Goal: Find specific page/section: Find specific page/section

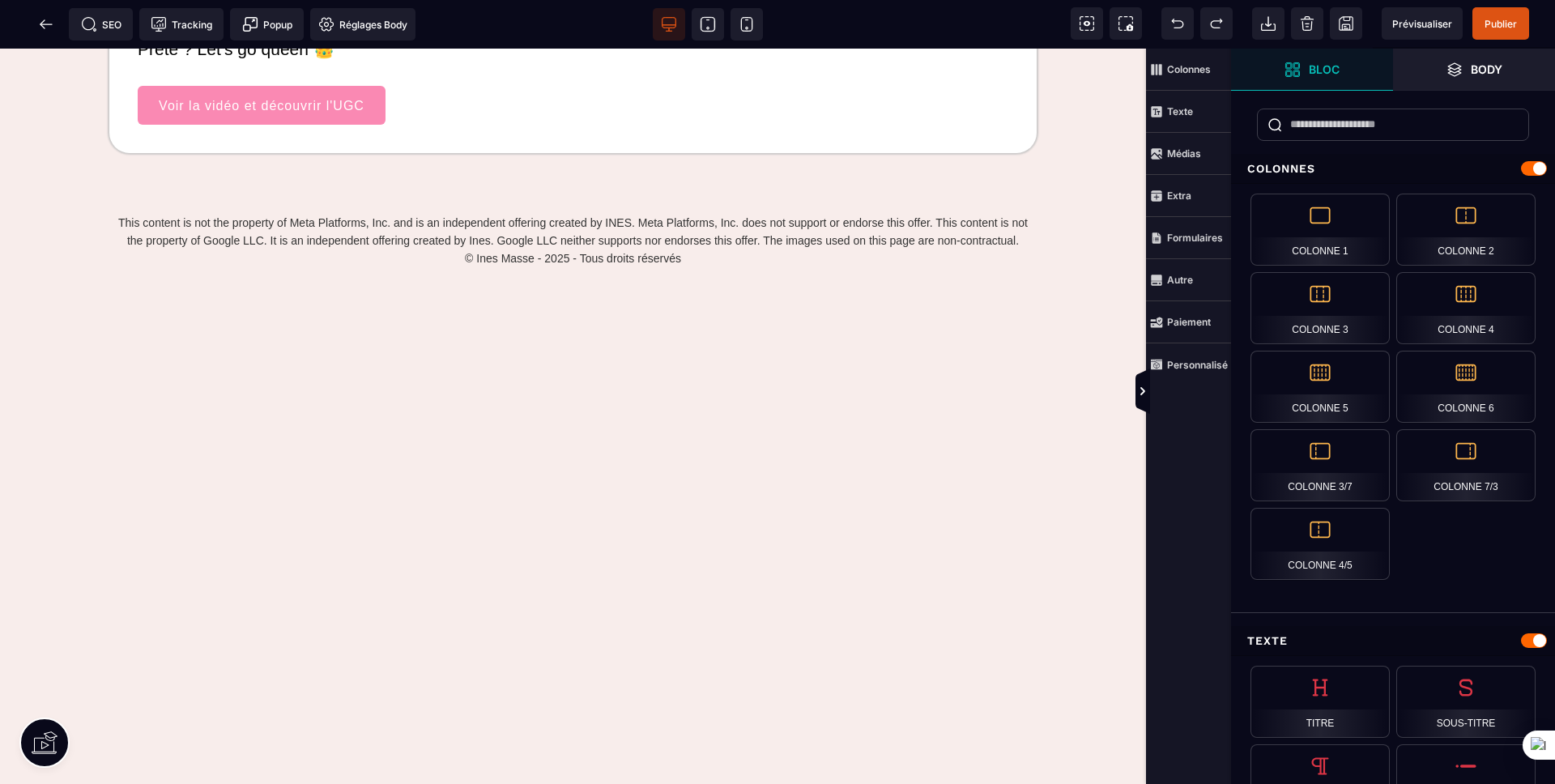
scroll to position [3079, 0]
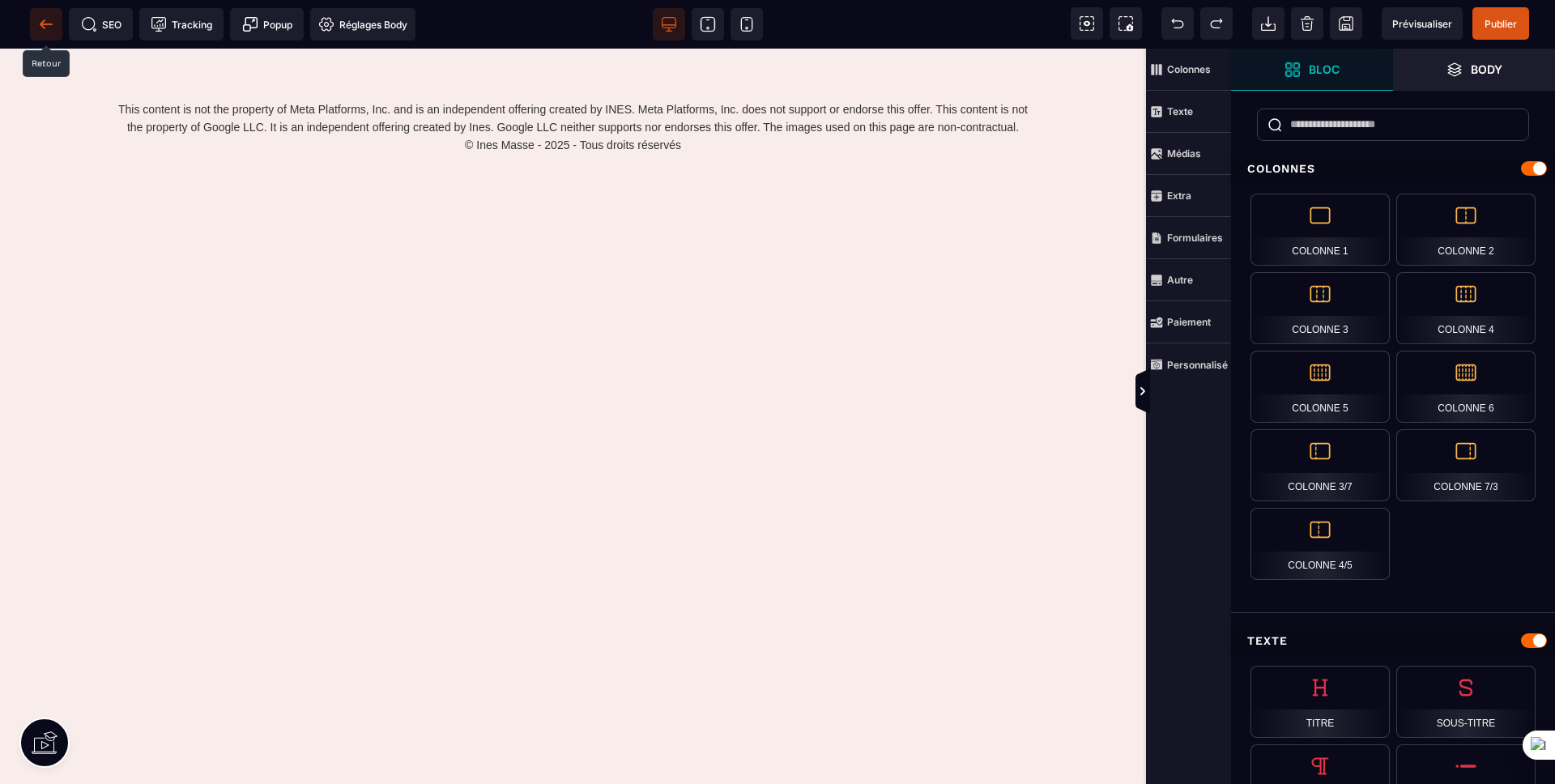
click at [49, 35] on span at bounding box center [46, 24] width 32 height 32
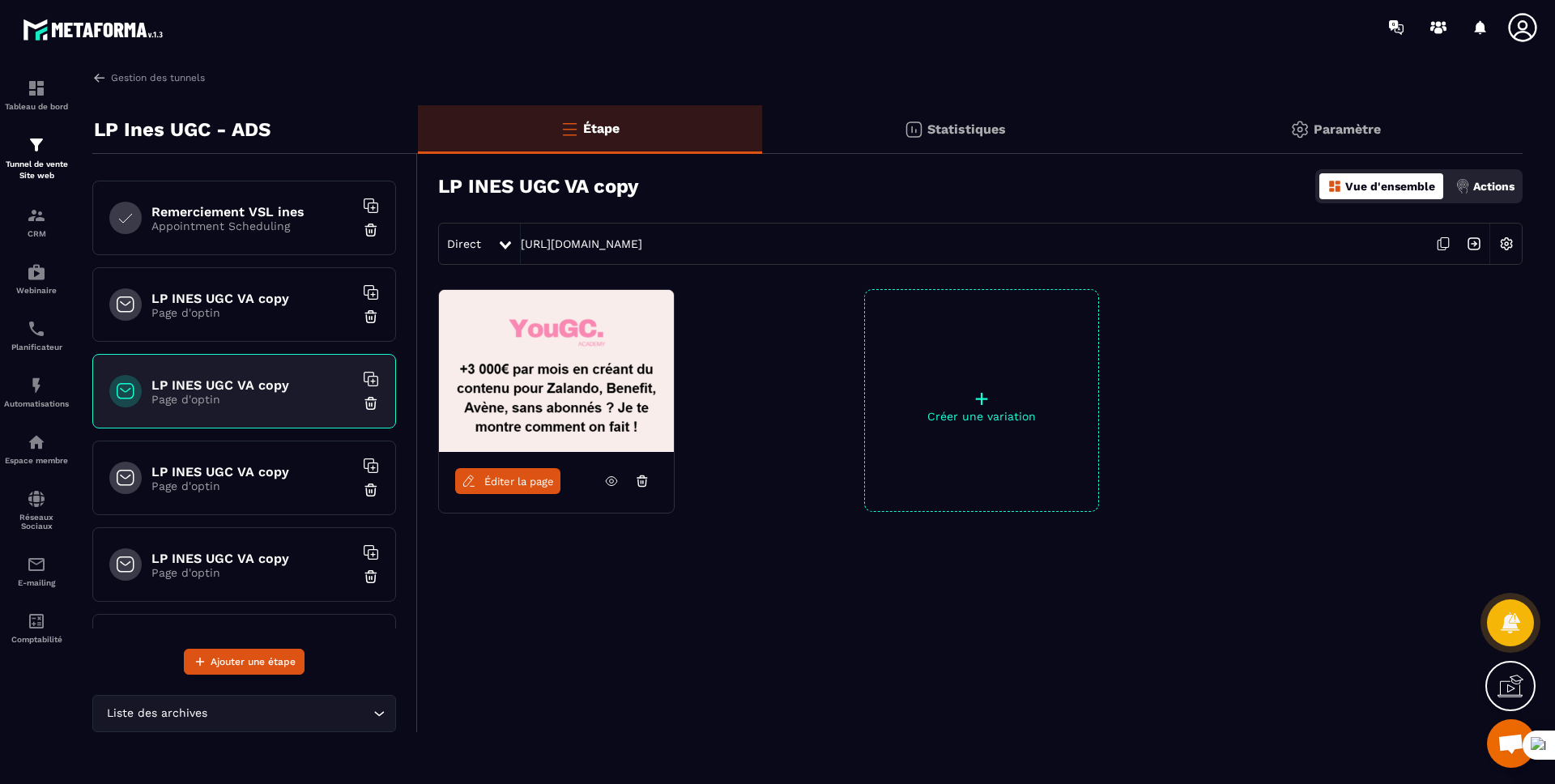
scroll to position [238, 0]
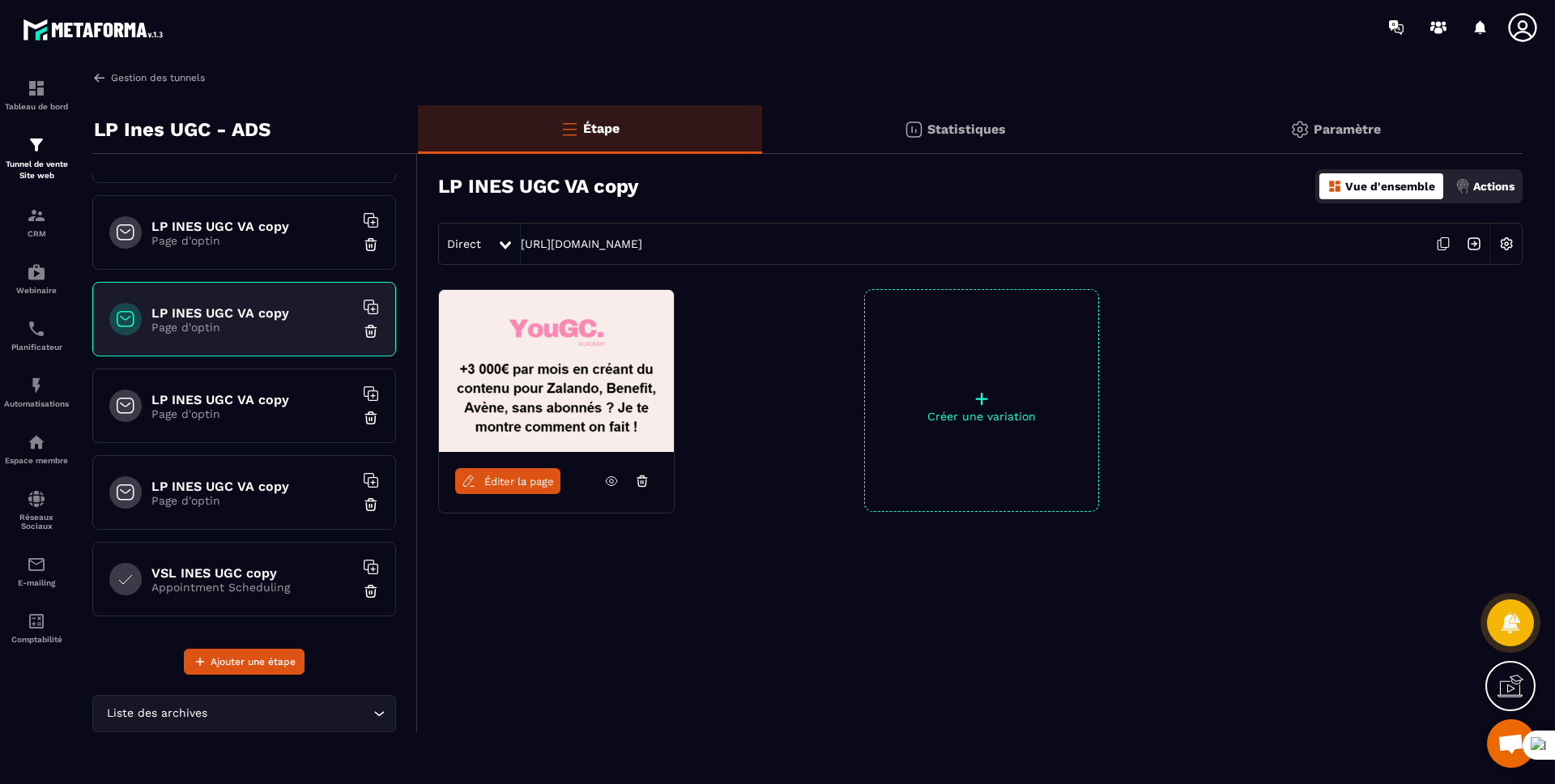
click at [97, 73] on img at bounding box center [99, 77] width 14 height 14
